Goal: Task Accomplishment & Management: Complete application form

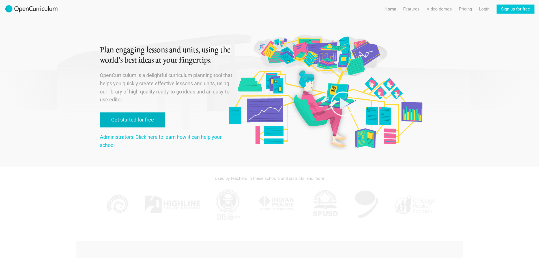
click at [144, 121] on link "Get started for free" at bounding box center [132, 119] width 65 height 15
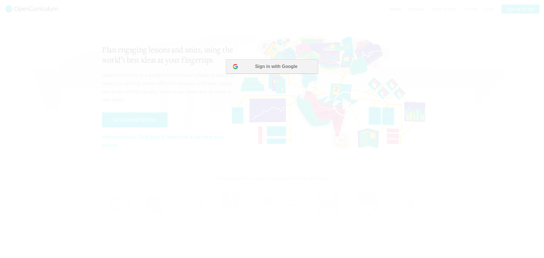
click at [282, 70] on button "Sign in with Google" at bounding box center [272, 66] width 92 height 14
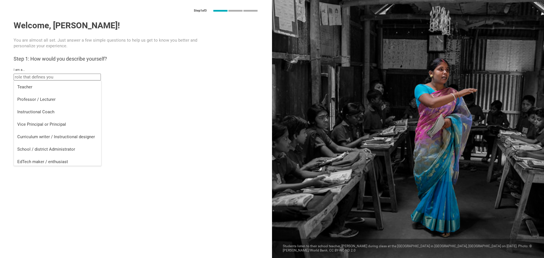
click at [52, 79] on input "text" at bounding box center [57, 77] width 87 height 7
click at [50, 87] on div "Teacher" at bounding box center [57, 87] width 80 height 6
type input "Teacher"
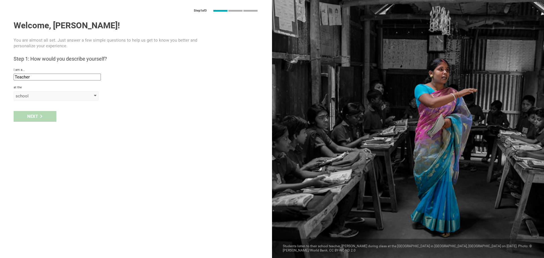
click at [35, 96] on div "school" at bounding box center [48, 96] width 65 height 6
click at [38, 107] on div "school" at bounding box center [56, 107] width 78 height 6
click at [43, 107] on input "text" at bounding box center [57, 109] width 87 height 7
click at [121, 126] on div "Next" at bounding box center [136, 128] width 272 height 18
click at [40, 129] on div "Next" at bounding box center [136, 128] width 272 height 18
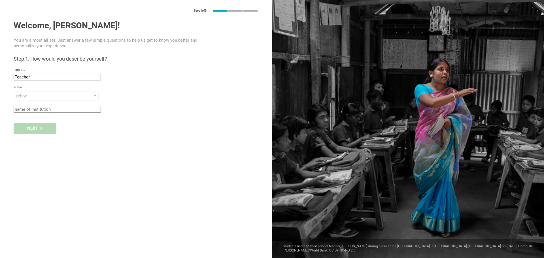
click at [46, 108] on input "text" at bounding box center [57, 109] width 87 height 7
click at [48, 107] on input "text" at bounding box center [57, 109] width 87 height 7
click at [46, 97] on div "school" at bounding box center [48, 96] width 65 height 6
click at [46, 108] on input "Holy Family" at bounding box center [57, 109] width 87 height 7
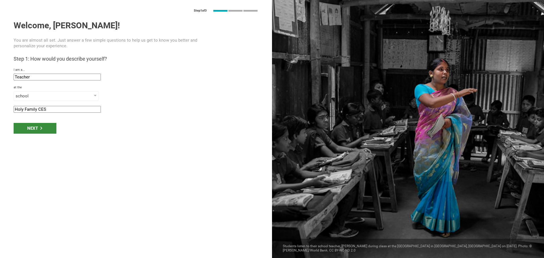
type input "Holy Family CES"
click at [33, 129] on div "Next" at bounding box center [35, 128] width 43 height 11
type input "[GEOGRAPHIC_DATA], [GEOGRAPHIC_DATA]"
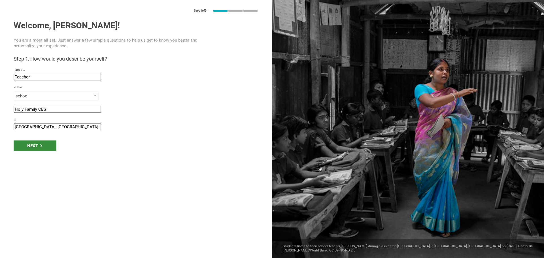
click at [49, 145] on div "Next" at bounding box center [35, 145] width 43 height 11
click at [35, 147] on div "Next" at bounding box center [35, 145] width 43 height 11
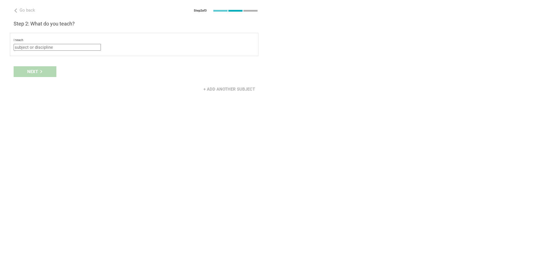
click at [68, 51] on div "I teach Mathematics English (Language Arts) Science Social Studies Other select…" at bounding box center [134, 44] width 248 height 23
click at [70, 45] on input "text" at bounding box center [57, 47] width 87 height 7
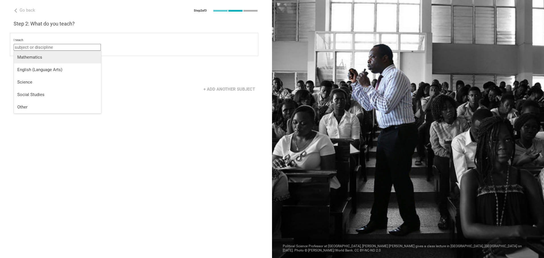
click at [43, 57] on div "Mathematics" at bounding box center [57, 57] width 80 height 6
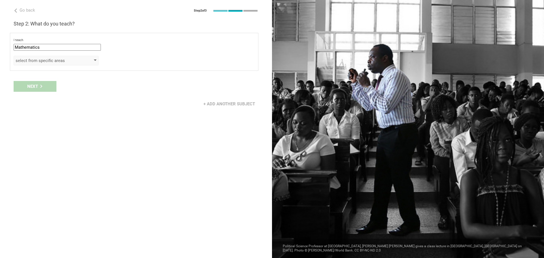
click at [45, 60] on div "select from specific areas" at bounding box center [48, 61] width 65 height 6
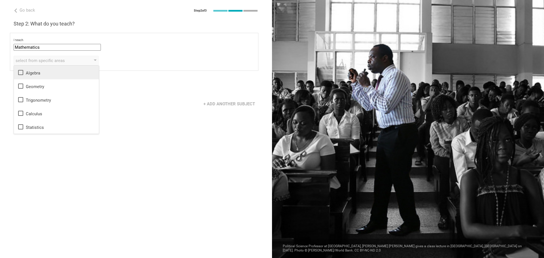
click at [21, 71] on icon at bounding box center [20, 72] width 5 height 5
click at [71, 38] on div "I teach Mathematics Mathematics English (Language Arts) Science Social Studies …" at bounding box center [134, 52] width 248 height 38
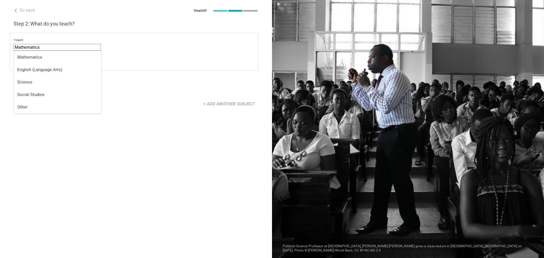
click at [67, 48] on input "Mathematics" at bounding box center [57, 47] width 87 height 7
click at [33, 104] on li "Other" at bounding box center [57, 107] width 87 height 12
click at [47, 60] on div "select from specific areas" at bounding box center [48, 61] width 65 height 6
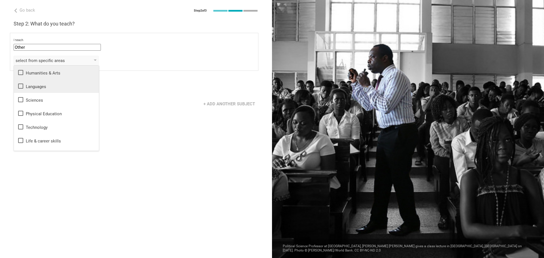
click at [20, 84] on icon at bounding box center [20, 86] width 5 height 5
click at [21, 72] on icon at bounding box center [20, 72] width 7 height 7
click at [20, 98] on icon at bounding box center [20, 99] width 5 height 5
click at [22, 112] on icon at bounding box center [20, 113] width 7 height 7
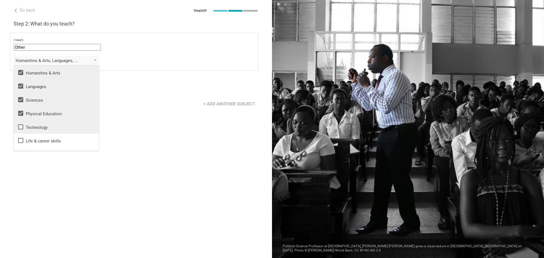
click at [20, 128] on icon at bounding box center [20, 126] width 7 height 7
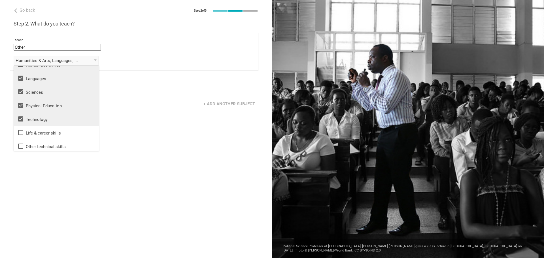
scroll to position [10, 0]
click at [19, 116] on icon at bounding box center [20, 116] width 5 height 5
click at [19, 102] on icon at bounding box center [20, 103] width 5 height 5
click at [20, 87] on icon at bounding box center [20, 89] width 5 height 5
click at [20, 73] on icon at bounding box center [20, 75] width 5 height 5
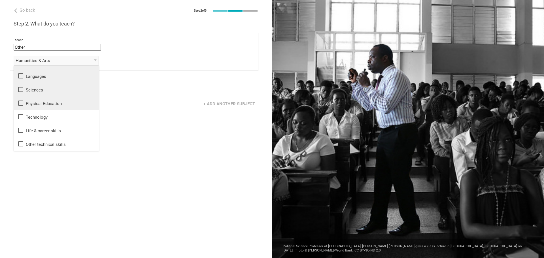
click at [124, 40] on div "I teach" at bounding box center [134, 40] width 241 height 4
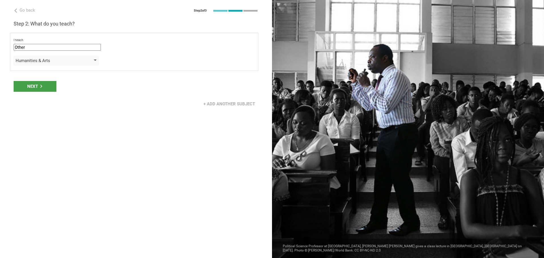
click at [61, 60] on div "Humanities & Arts" at bounding box center [48, 61] width 65 height 6
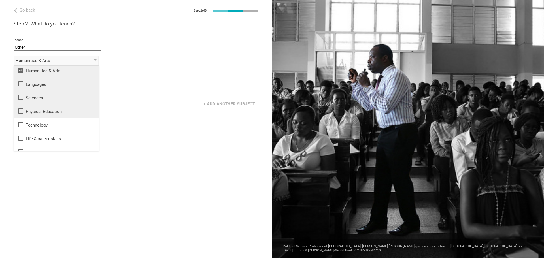
scroll to position [0, 0]
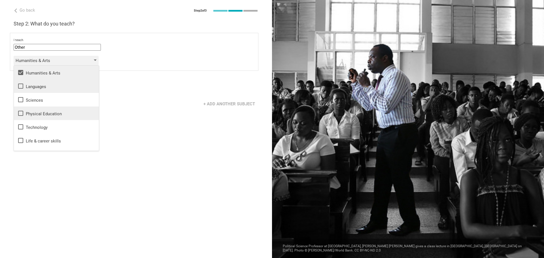
click at [45, 58] on div "Humanities & Arts" at bounding box center [48, 61] width 65 height 6
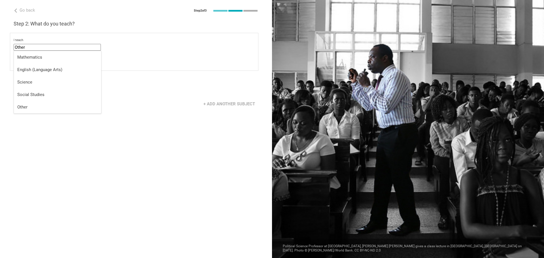
click at [45, 48] on input "Other" at bounding box center [57, 47] width 87 height 7
click at [37, 57] on div "Mathematics" at bounding box center [57, 57] width 80 height 6
type input "Mathematics"
click at [27, 63] on div "Algebra" at bounding box center [48, 61] width 65 height 6
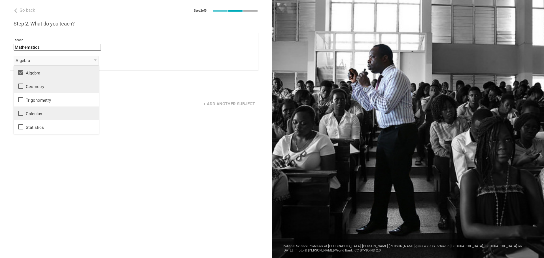
click at [20, 86] on icon at bounding box center [20, 86] width 7 height 7
click at [140, 61] on div "Algebra, Geometry Algebra Geometry Trigonometry Calculus Statistics" at bounding box center [134, 61] width 241 height 10
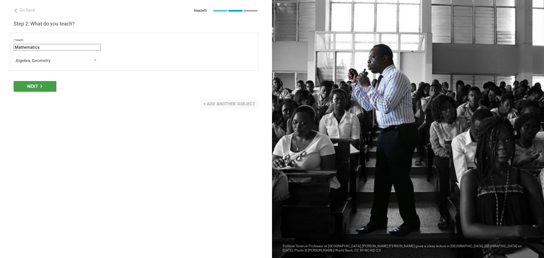
click at [215, 103] on div "+ Add another subject" at bounding box center [229, 104] width 58 height 11
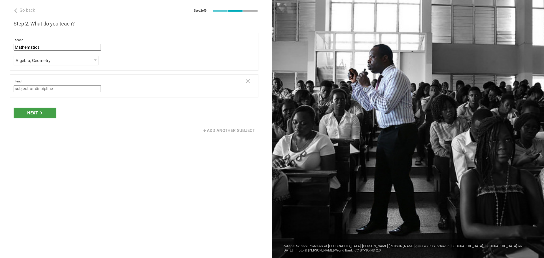
click at [19, 90] on input "text" at bounding box center [57, 88] width 87 height 7
click at [33, 111] on div "English (Language Arts)" at bounding box center [57, 111] width 80 height 6
type input "English (Language Arts)"
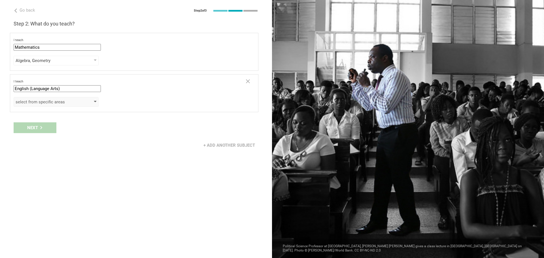
click at [61, 101] on div "select from specific areas" at bounding box center [48, 102] width 65 height 6
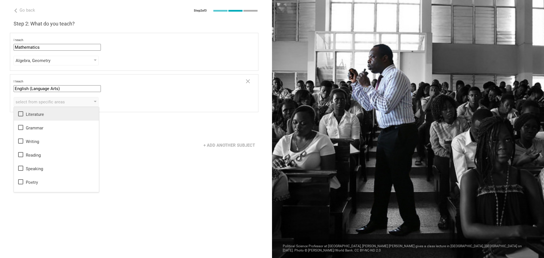
click at [24, 113] on icon at bounding box center [20, 113] width 7 height 7
drag, startPoint x: 20, startPoint y: 125, endPoint x: 22, endPoint y: 138, distance: 13.1
click at [20, 126] on icon at bounding box center [20, 127] width 7 height 7
drag, startPoint x: 22, startPoint y: 140, endPoint x: 21, endPoint y: 154, distance: 13.9
click at [22, 142] on icon at bounding box center [20, 141] width 7 height 7
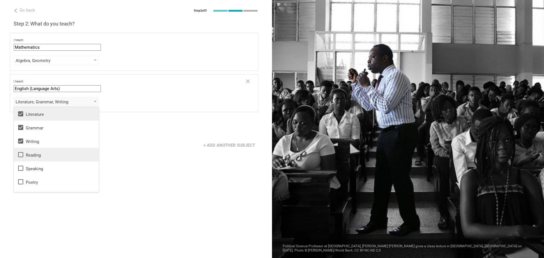
click at [17, 157] on li "Reading" at bounding box center [56, 155] width 85 height 14
click at [18, 166] on icon at bounding box center [20, 168] width 5 height 5
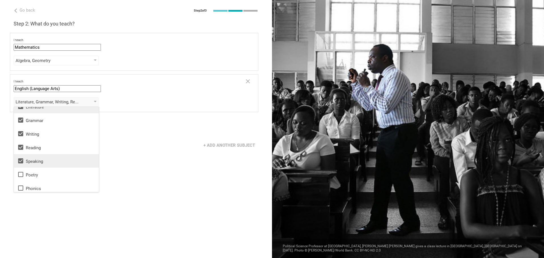
scroll to position [10, 0]
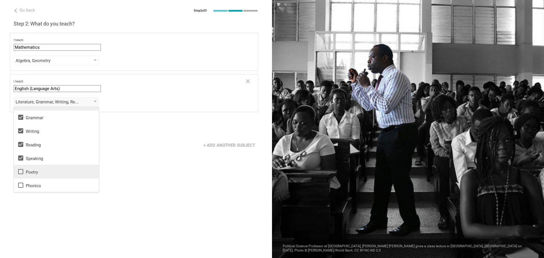
click at [20, 173] on icon at bounding box center [20, 171] width 7 height 7
click at [166, 126] on div "Next" at bounding box center [136, 128] width 272 height 18
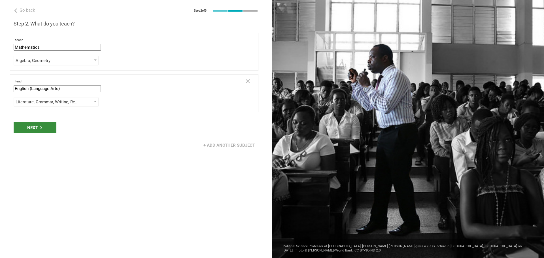
click at [45, 127] on div "Next" at bounding box center [35, 127] width 43 height 11
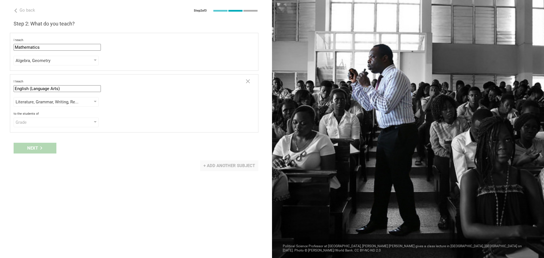
click at [230, 163] on div "+ Add another subject" at bounding box center [229, 165] width 58 height 11
click at [39, 145] on div "I teach Mathematics English (Language Arts) Science Social Studies Other" at bounding box center [127, 147] width 227 height 12
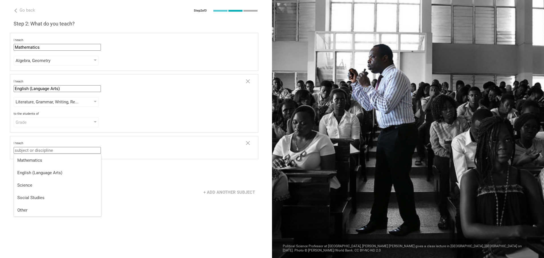
click at [44, 149] on input "text" at bounding box center [57, 150] width 87 height 7
click at [47, 183] on div "Science" at bounding box center [57, 185] width 80 height 6
type input "Science"
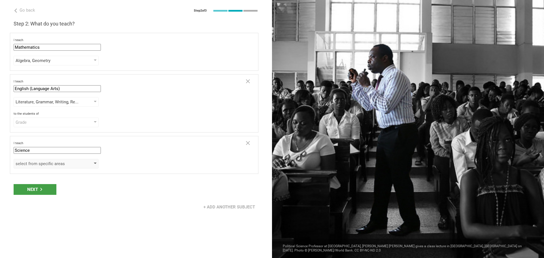
click at [56, 166] on div "select from specific areas" at bounding box center [48, 164] width 65 height 6
click at [20, 190] on icon at bounding box center [20, 189] width 7 height 7
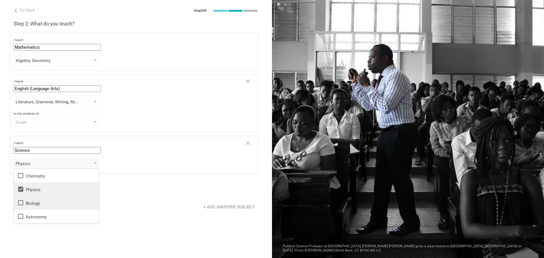
click at [22, 202] on icon at bounding box center [20, 202] width 7 height 7
click at [20, 218] on icon at bounding box center [20, 216] width 7 height 7
click at [147, 151] on div "I teach Science Mathematics English (Language Arts) Science Social Studies Other" at bounding box center [127, 147] width 227 height 12
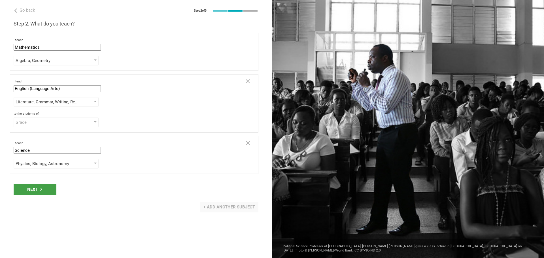
click at [244, 207] on div "+ Add another subject" at bounding box center [229, 207] width 58 height 11
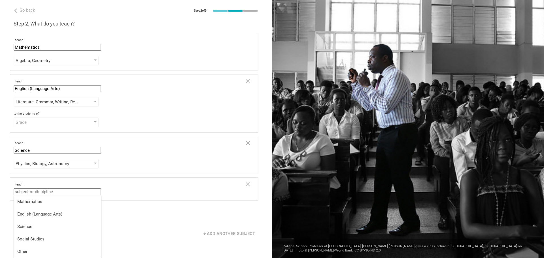
click at [63, 189] on input "text" at bounding box center [57, 191] width 87 height 7
click at [43, 236] on li "Social Studies" at bounding box center [57, 239] width 87 height 12
type input "Social Studies"
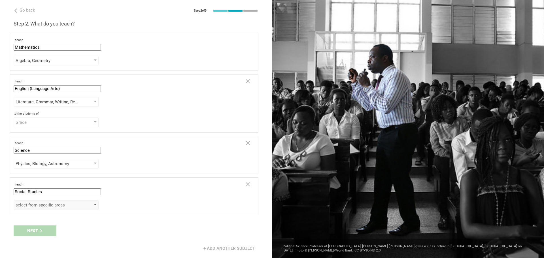
click at [52, 208] on div "select from specific areas" at bounding box center [56, 205] width 85 height 10
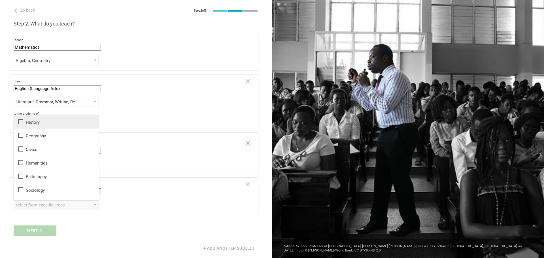
click at [20, 122] on icon at bounding box center [20, 121] width 7 height 7
click at [21, 136] on icon at bounding box center [20, 135] width 7 height 7
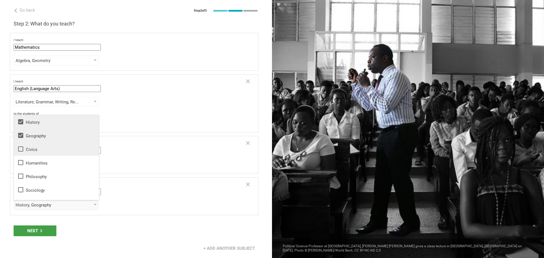
click at [20, 148] on icon at bounding box center [20, 149] width 7 height 7
click at [44, 231] on div "Next" at bounding box center [35, 230] width 43 height 11
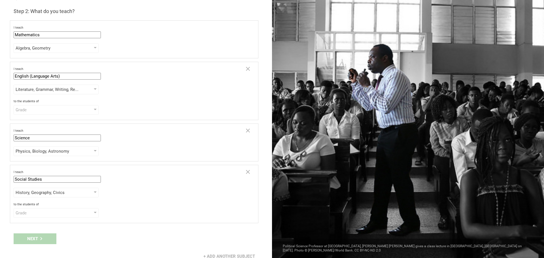
scroll to position [20, 0]
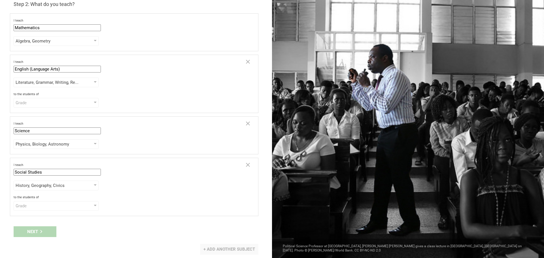
click at [232, 249] on div "+ Add another subject" at bounding box center [229, 249] width 58 height 11
click at [56, 235] on input "text" at bounding box center [57, 233] width 87 height 7
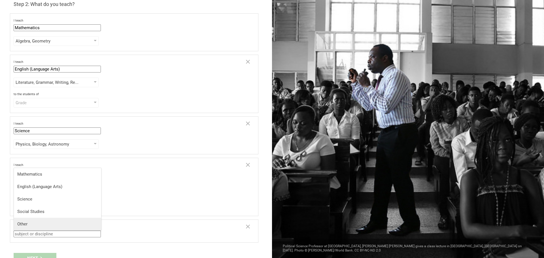
click at [45, 224] on div "Other" at bounding box center [57, 224] width 80 height 6
type input "Other"
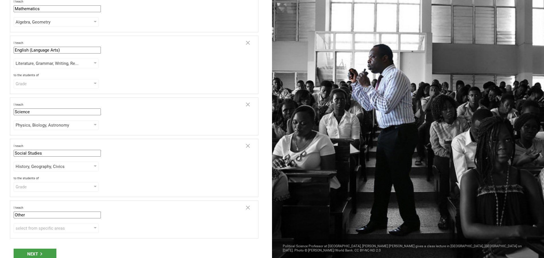
scroll to position [61, 0]
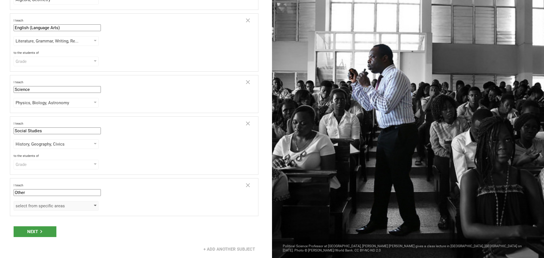
click at [60, 206] on div "select from specific areas" at bounding box center [48, 206] width 65 height 6
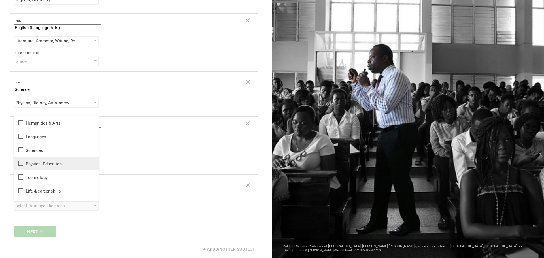
click at [21, 164] on icon at bounding box center [20, 163] width 7 height 7
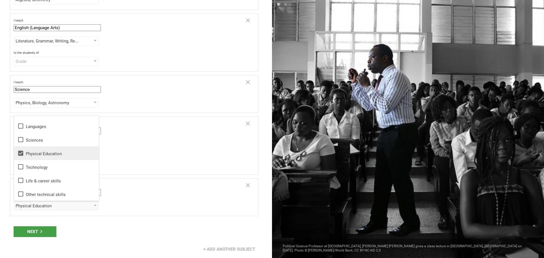
scroll to position [0, 0]
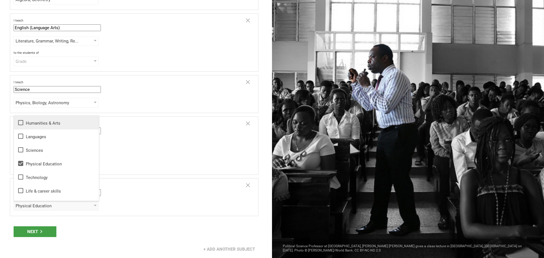
click at [18, 122] on icon at bounding box center [20, 122] width 5 height 5
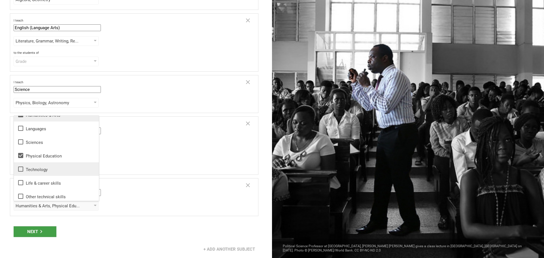
scroll to position [10, 0]
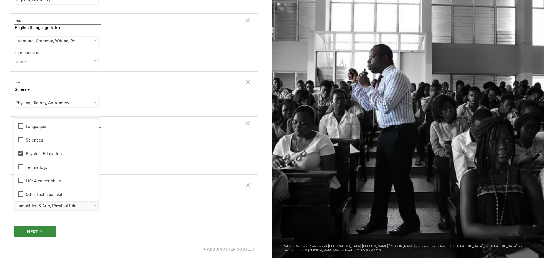
click at [36, 231] on div "Next" at bounding box center [35, 231] width 43 height 11
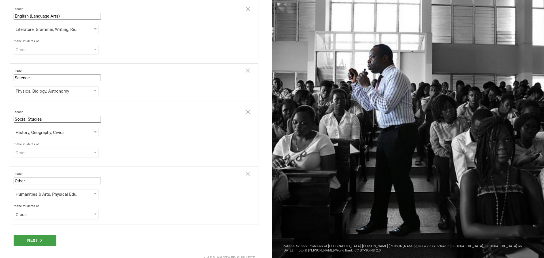
scroll to position [81, 0]
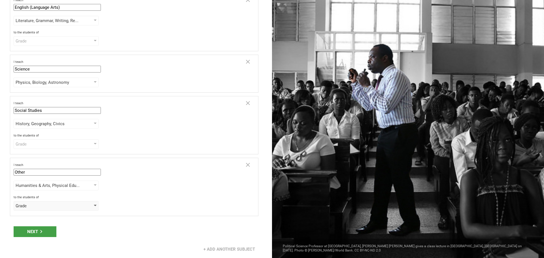
click at [51, 210] on div "Grade" at bounding box center [56, 206] width 85 height 10
click at [46, 145] on div "Grade" at bounding box center [56, 145] width 78 height 6
click at [62, 222] on div "select from grades" at bounding box center [48, 221] width 65 height 6
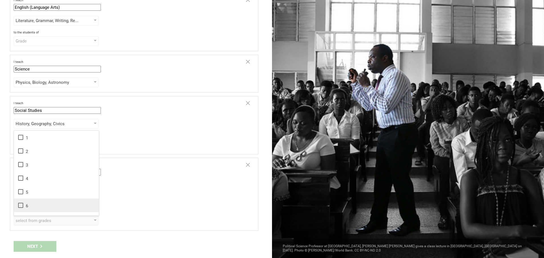
click at [22, 203] on icon at bounding box center [20, 205] width 5 height 5
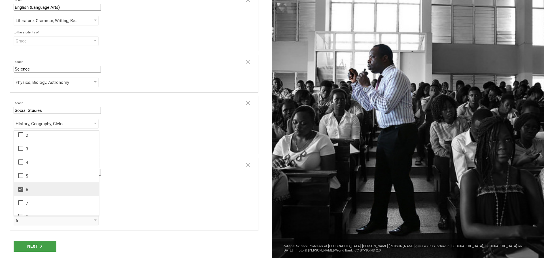
scroll to position [28, 0]
click at [21, 192] on icon at bounding box center [20, 190] width 7 height 7
click at [35, 246] on div "Next" at bounding box center [35, 246] width 43 height 11
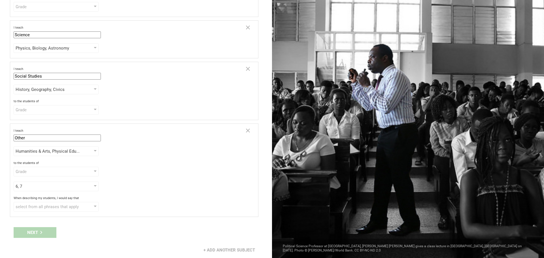
scroll to position [116, 0]
click at [52, 205] on div "select from all phrases that apply" at bounding box center [48, 206] width 65 height 6
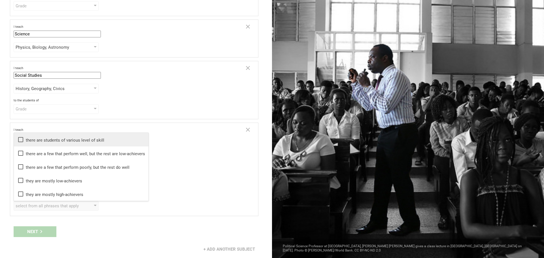
click at [20, 141] on icon at bounding box center [20, 139] width 7 height 7
click at [37, 232] on div "Next" at bounding box center [35, 231] width 43 height 11
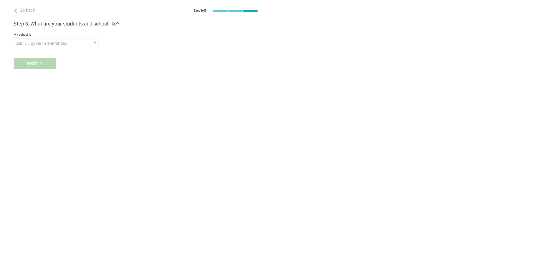
scroll to position [0, 0]
click at [81, 42] on div "public / government-funded" at bounding box center [56, 44] width 85 height 10
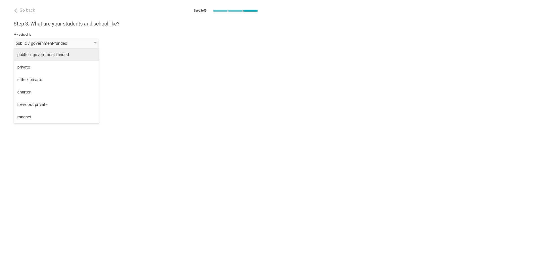
click at [66, 54] on div "public / government-funded" at bounding box center [56, 55] width 78 height 6
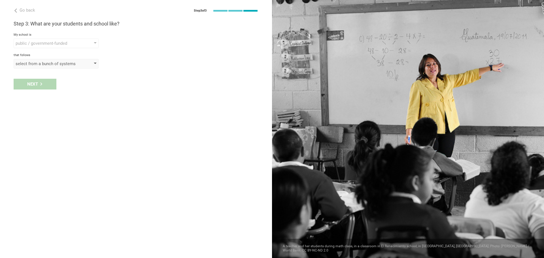
click at [40, 66] on div "select from a bunch of systems" at bounding box center [48, 64] width 65 height 6
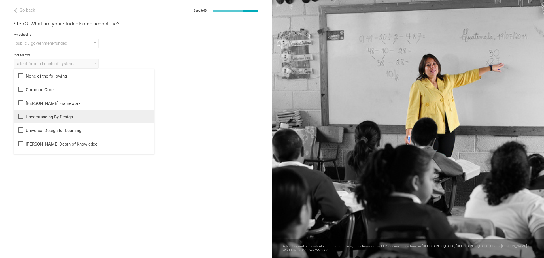
click at [20, 117] on icon at bounding box center [20, 116] width 7 height 7
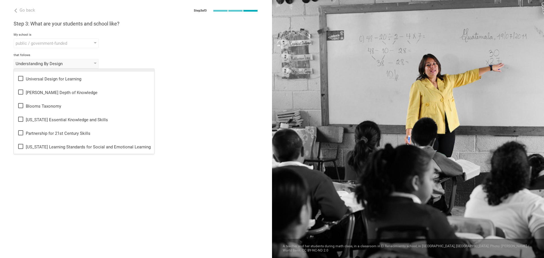
scroll to position [57, 0]
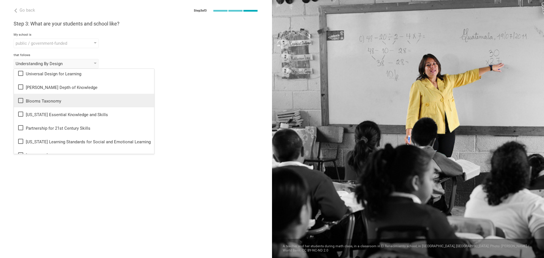
click at [20, 100] on icon at bounding box center [20, 100] width 7 height 7
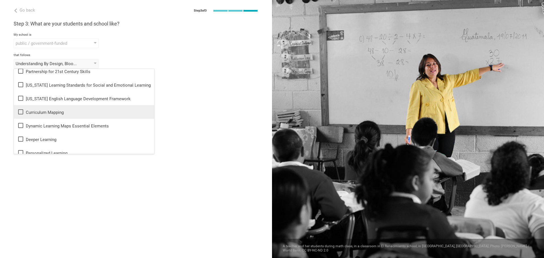
scroll to position [142, 0]
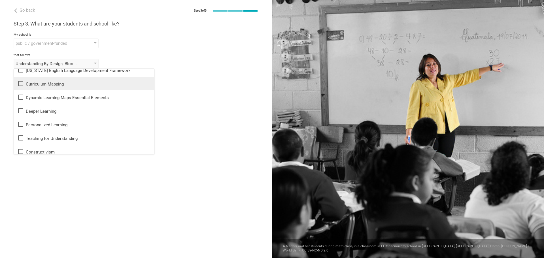
click at [20, 83] on icon at bounding box center [20, 83] width 7 height 7
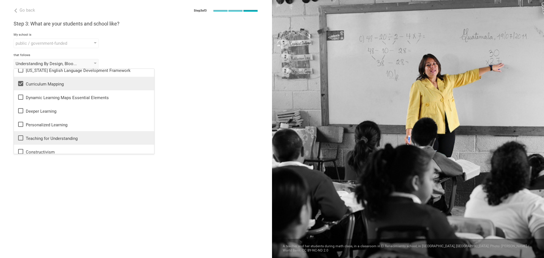
click at [19, 139] on icon at bounding box center [20, 137] width 5 height 5
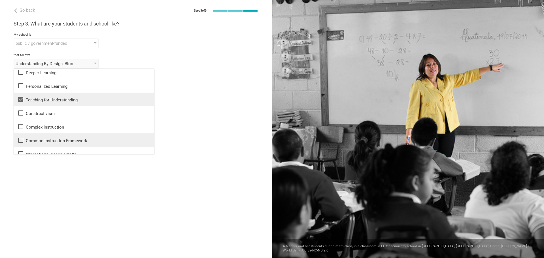
scroll to position [170, 0]
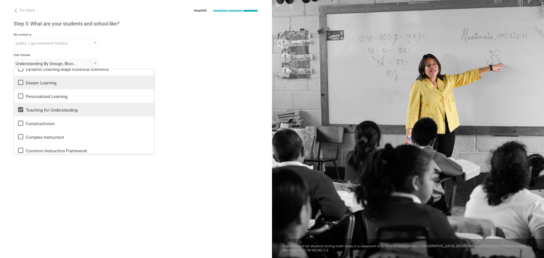
click at [20, 82] on icon at bounding box center [20, 82] width 7 height 7
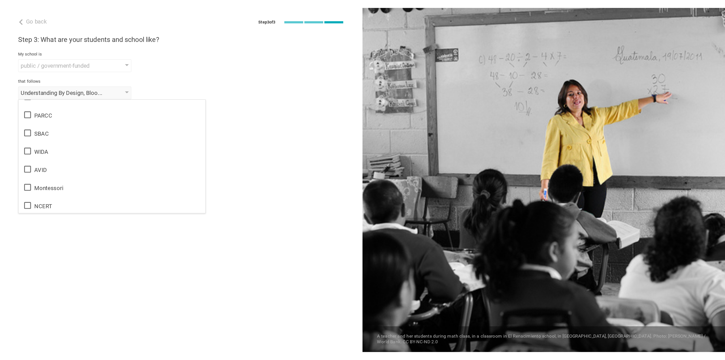
scroll to position [308, 0]
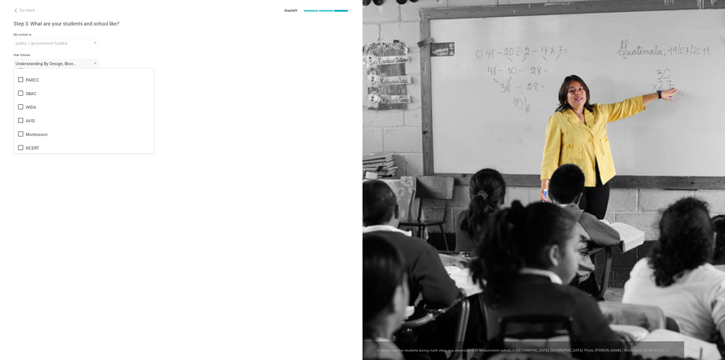
click at [182, 102] on div "Go back Step 3 of 3 Welcome, [PERSON_NAME]! You are almost all set. Just answer…" at bounding box center [181, 180] width 362 height 360
click at [94, 63] on div "Understanding By Design, Blooms Taxonomy, Curriculum Mapping, Deeper Learning, …" at bounding box center [56, 64] width 85 height 10
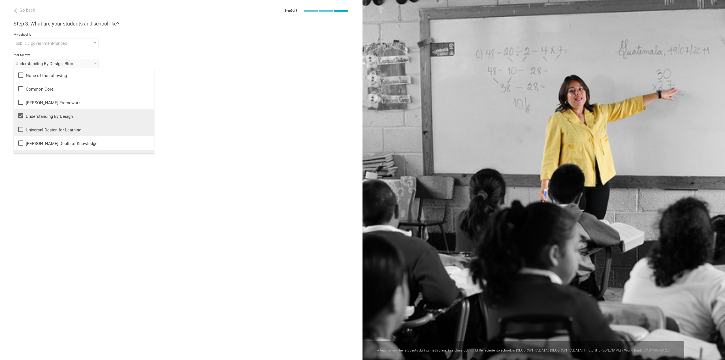
scroll to position [28, 0]
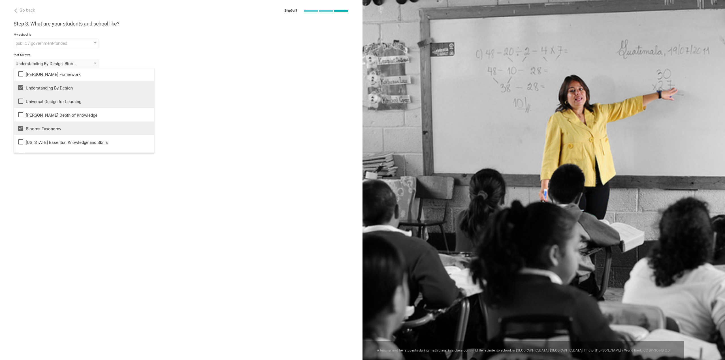
click at [22, 101] on icon at bounding box center [20, 101] width 7 height 7
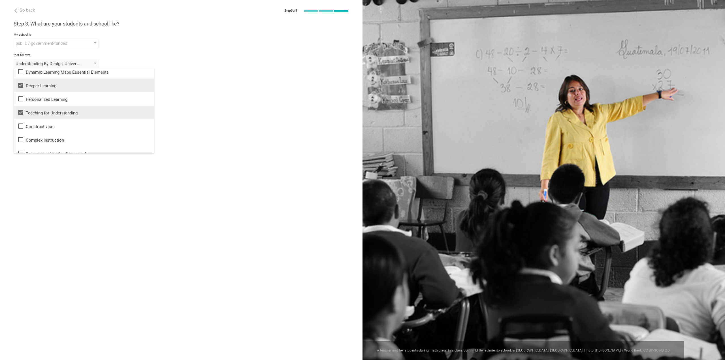
scroll to position [110, 0]
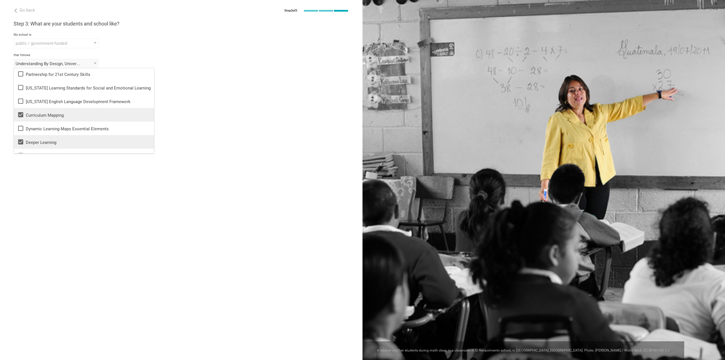
click at [228, 133] on div "Go back Step 3 of 3 Welcome, [PERSON_NAME]! You are almost all set. Just answer…" at bounding box center [181, 180] width 362 height 360
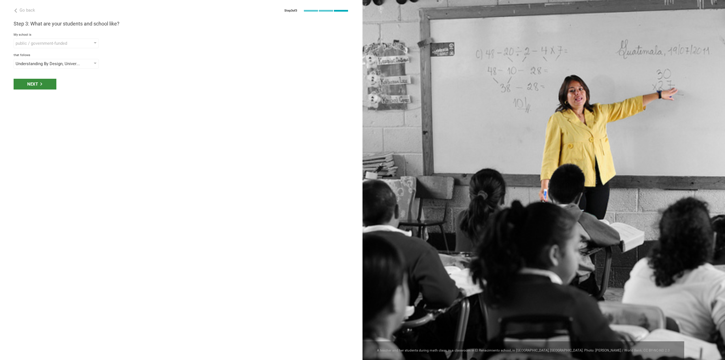
click at [41, 86] on div "Next" at bounding box center [35, 84] width 43 height 11
click at [41, 86] on div "select phrases that describe your student population" at bounding box center [48, 84] width 65 height 6
